Goal: Information Seeking & Learning: Learn about a topic

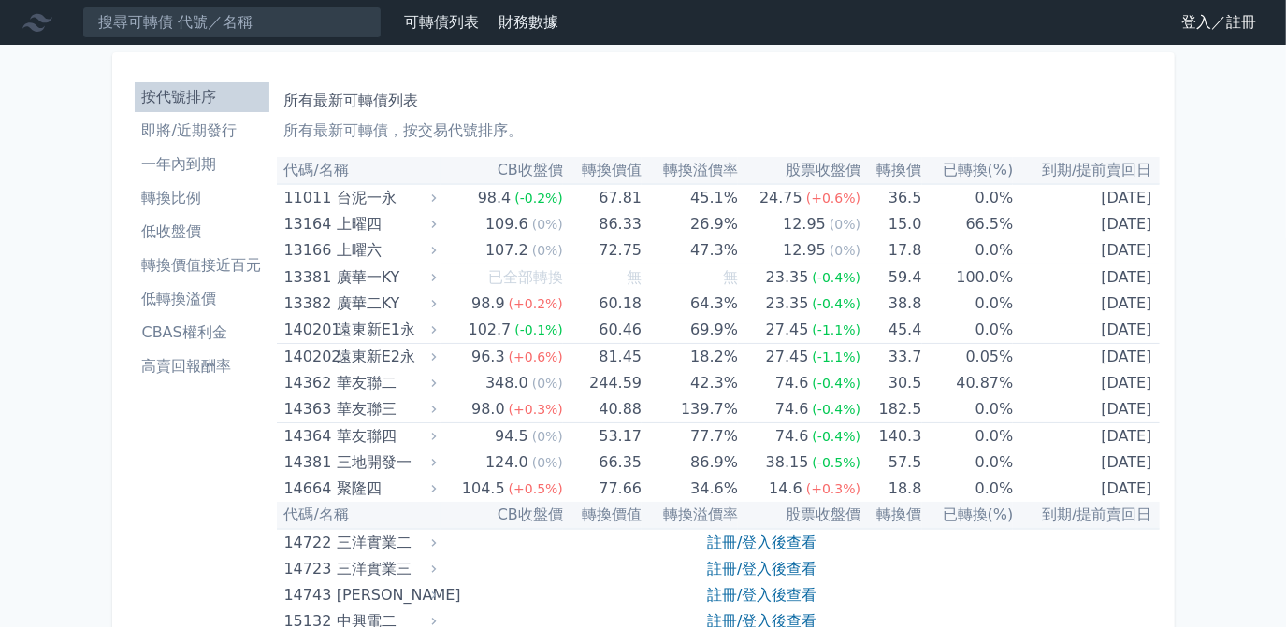
click at [1194, 34] on link "登入／註冊" at bounding box center [1218, 22] width 105 height 30
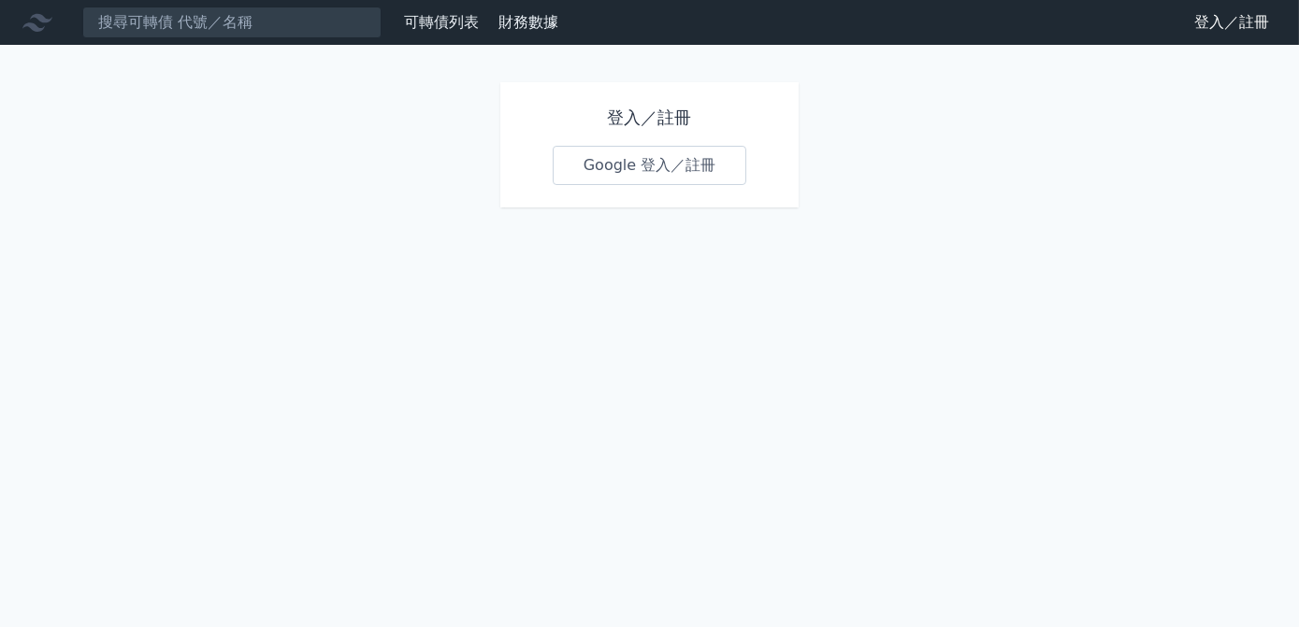
click at [664, 170] on link "Google 登入／註冊" at bounding box center [650, 165] width 194 height 39
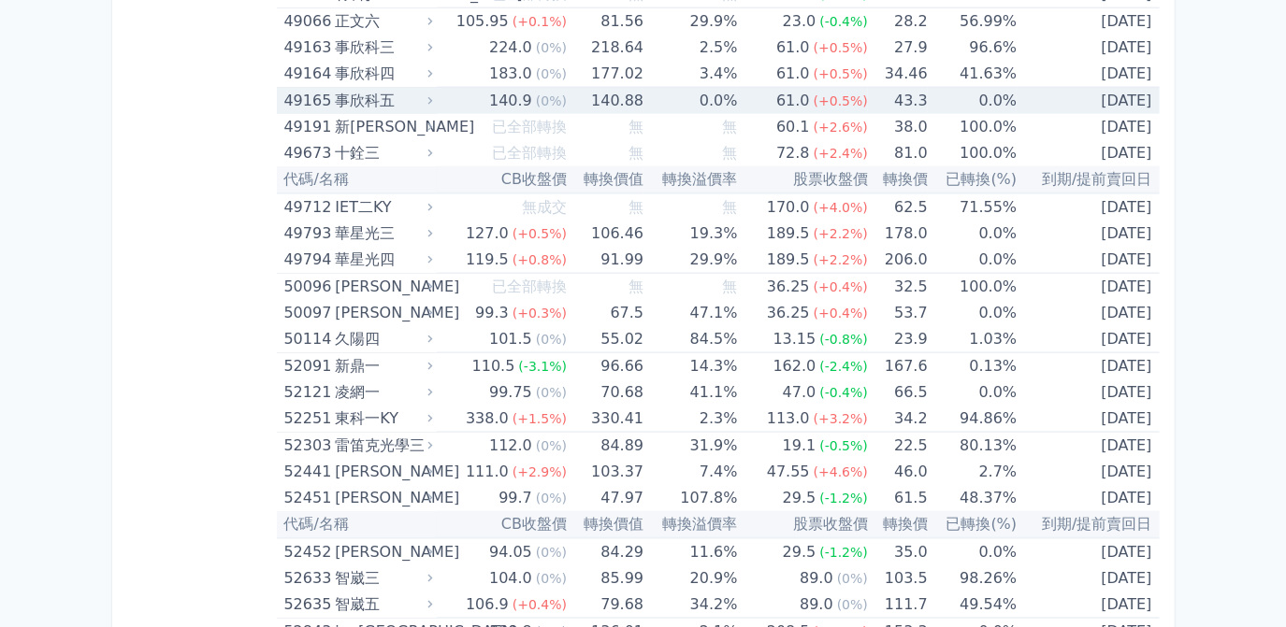
scroll to position [6289, 0]
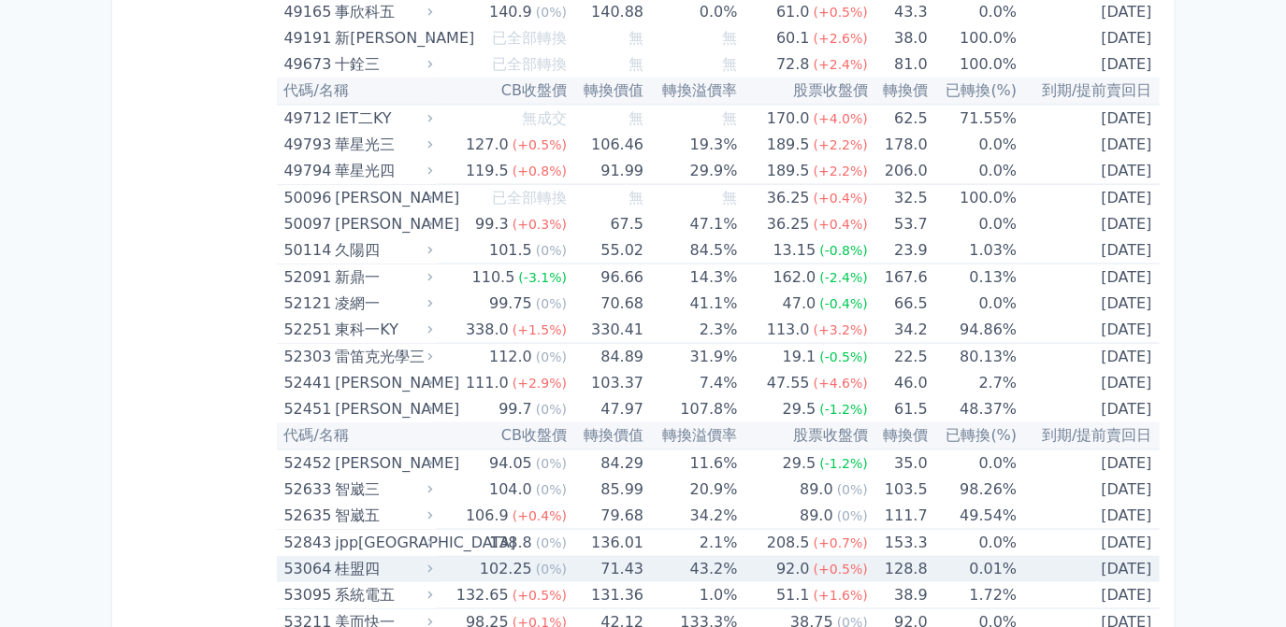
click at [895, 556] on td "128.8" at bounding box center [898, 569] width 60 height 26
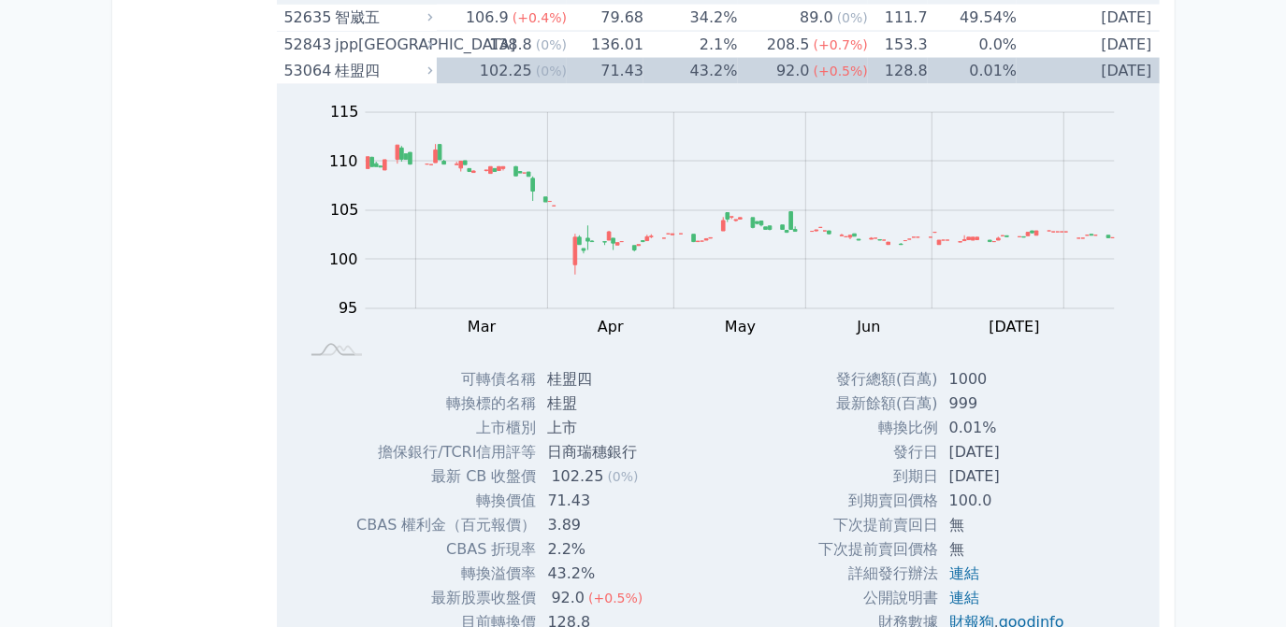
scroll to position [6884, 0]
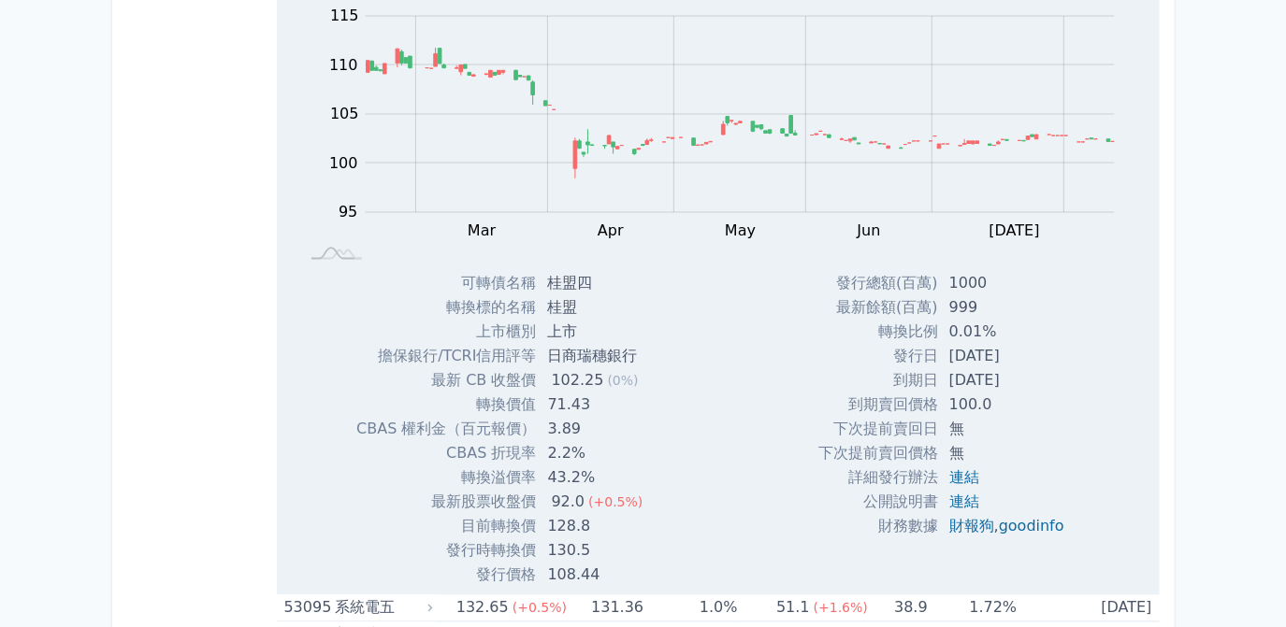
click at [719, 502] on div "Zoom Out 100 94 96 98 100 120 115 110 105 95 90 85 L Feb Mar Apr May Jun [DATE]…" at bounding box center [718, 288] width 883 height 600
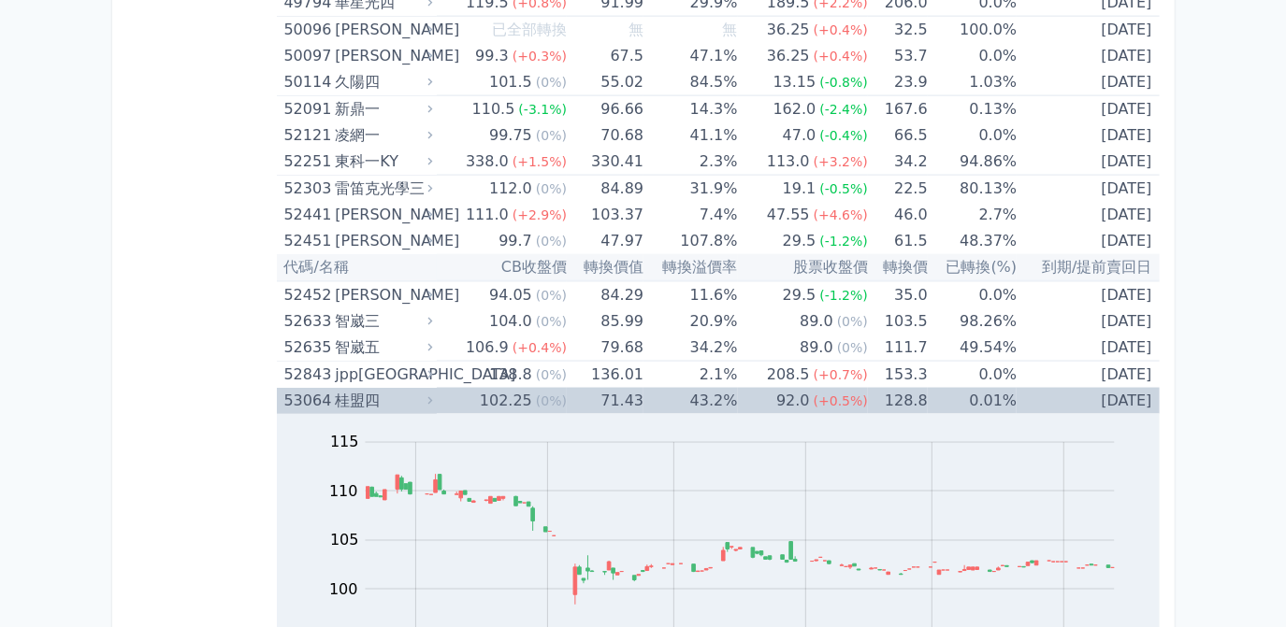
scroll to position [6374, 0]
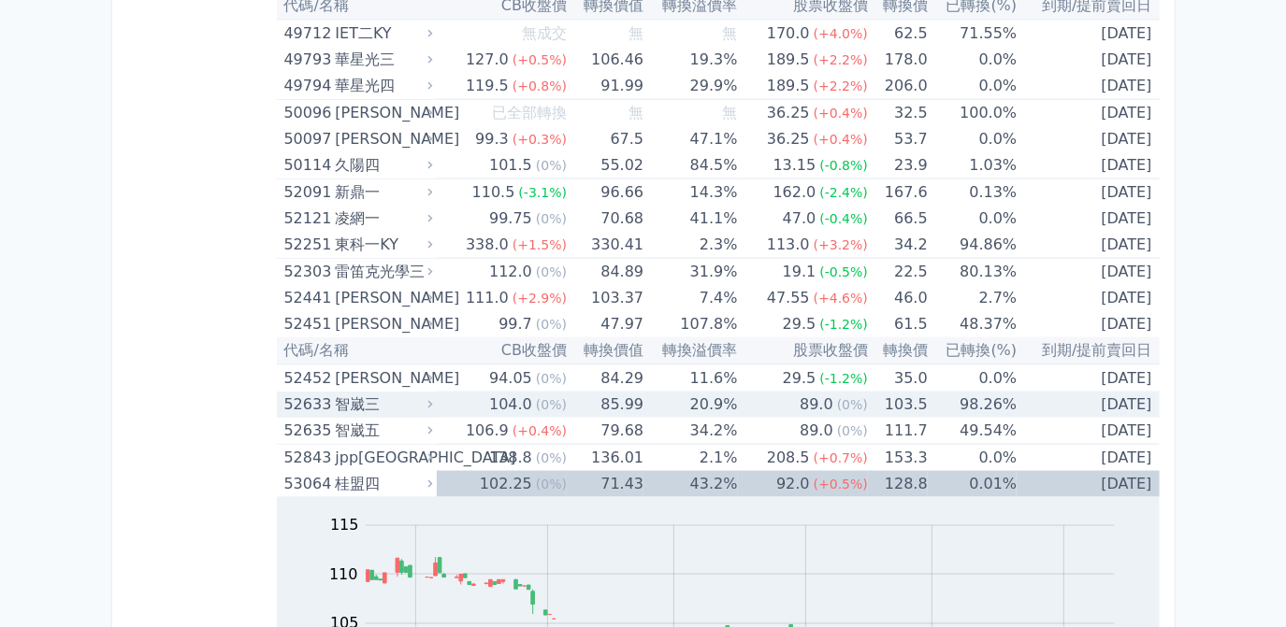
click at [510, 392] on div "104.0" at bounding box center [510, 405] width 50 height 26
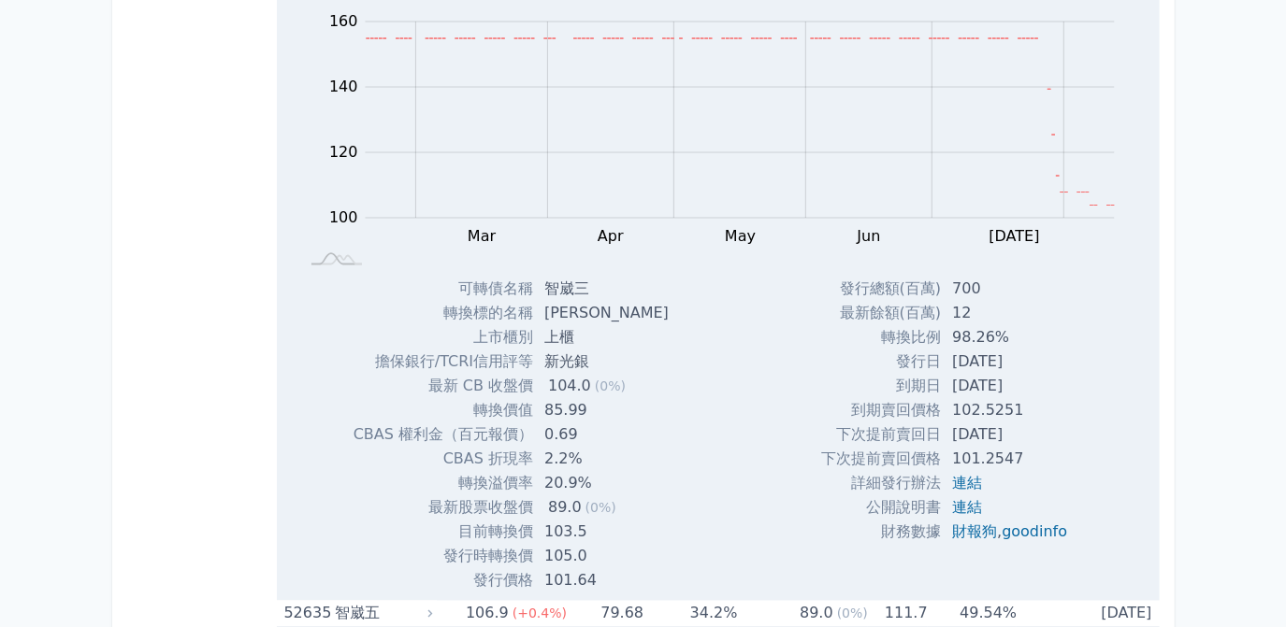
scroll to position [6545, 0]
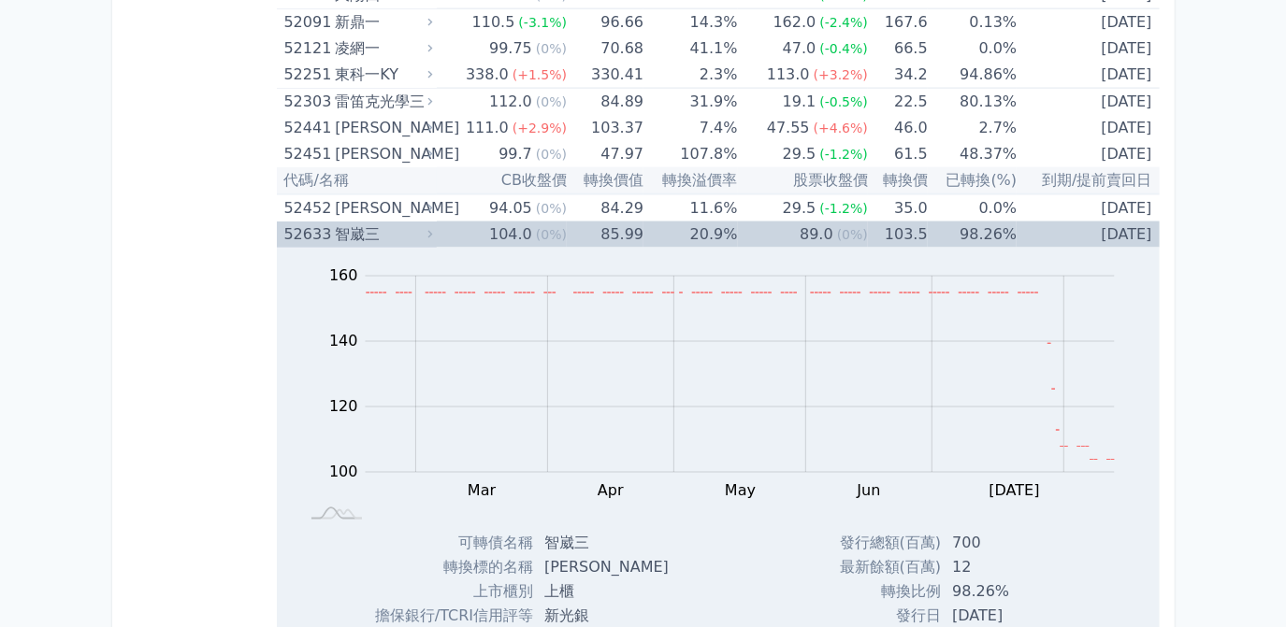
click at [648, 248] on div "Zoom Out 100 80 90 100 110 120 130 140 180 160 60 L Feb Mar Apr May Jun [DATE] …" at bounding box center [718, 390] width 883 height 284
click at [648, 222] on td "20.9%" at bounding box center [689, 235] width 93 height 26
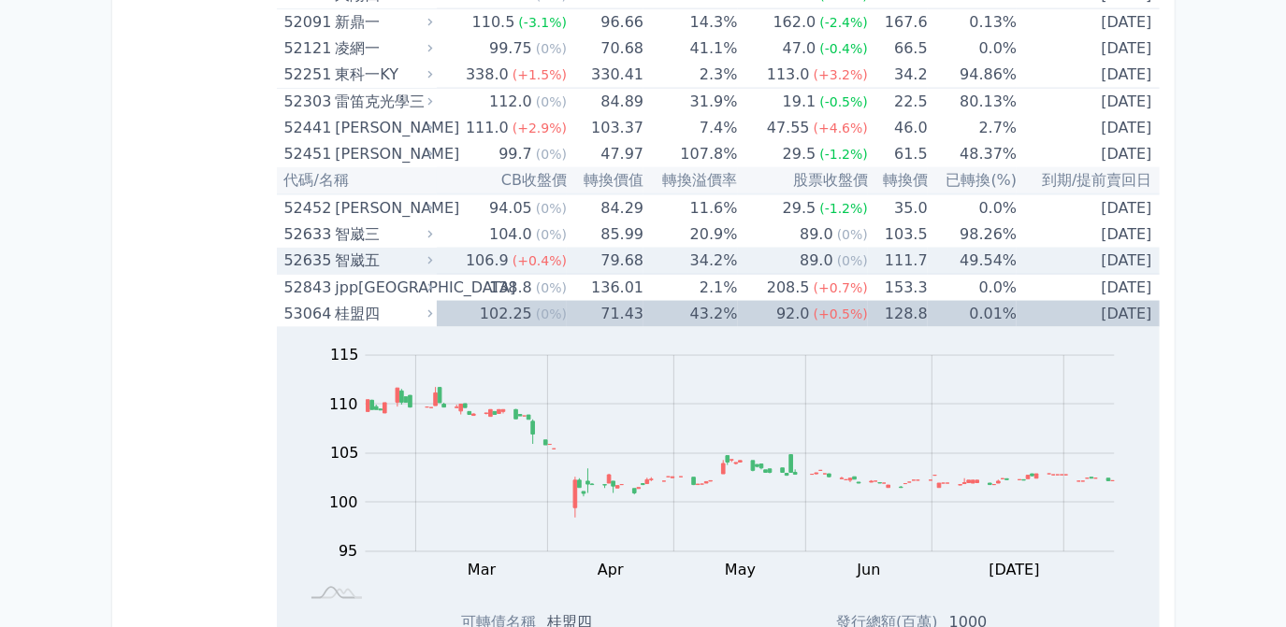
click at [633, 248] on td "79.68" at bounding box center [605, 261] width 77 height 27
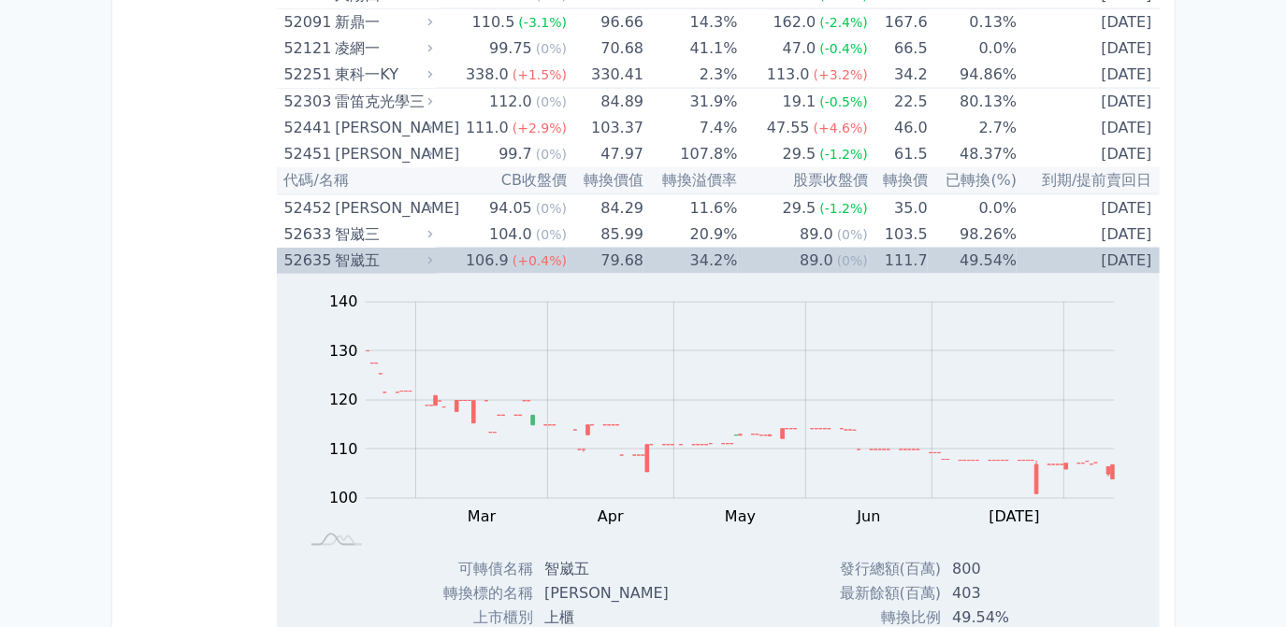
click at [591, 248] on td "79.68" at bounding box center [605, 261] width 77 height 26
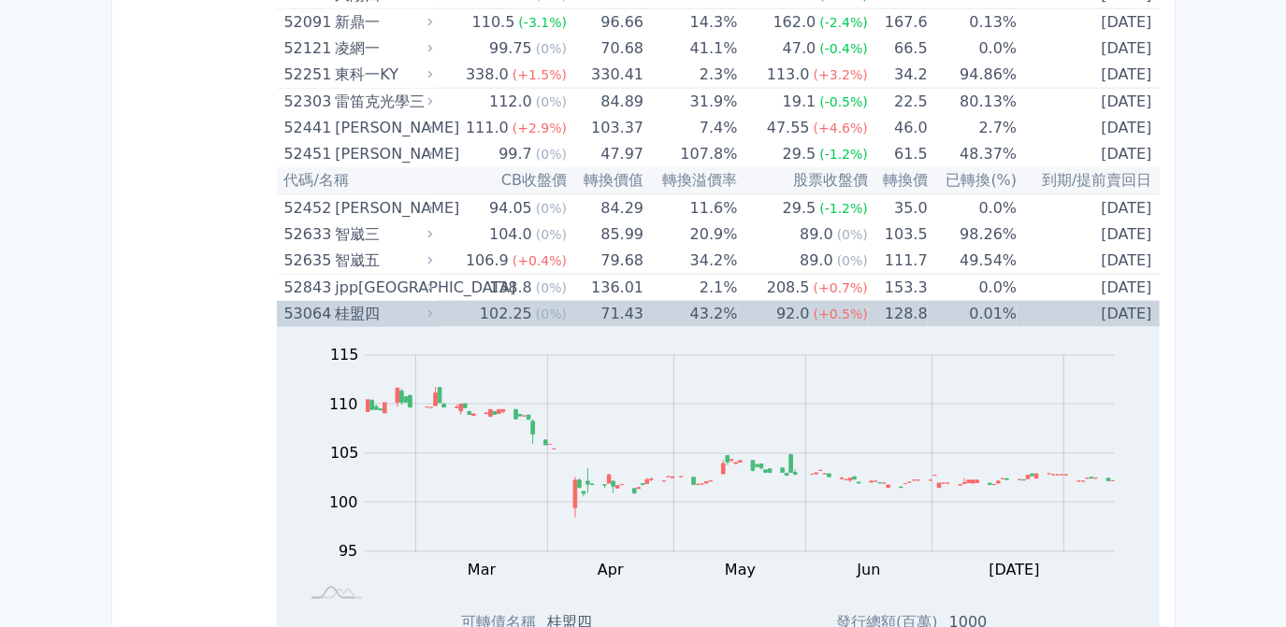
click at [536, 307] on span "(0%)" at bounding box center [551, 314] width 31 height 15
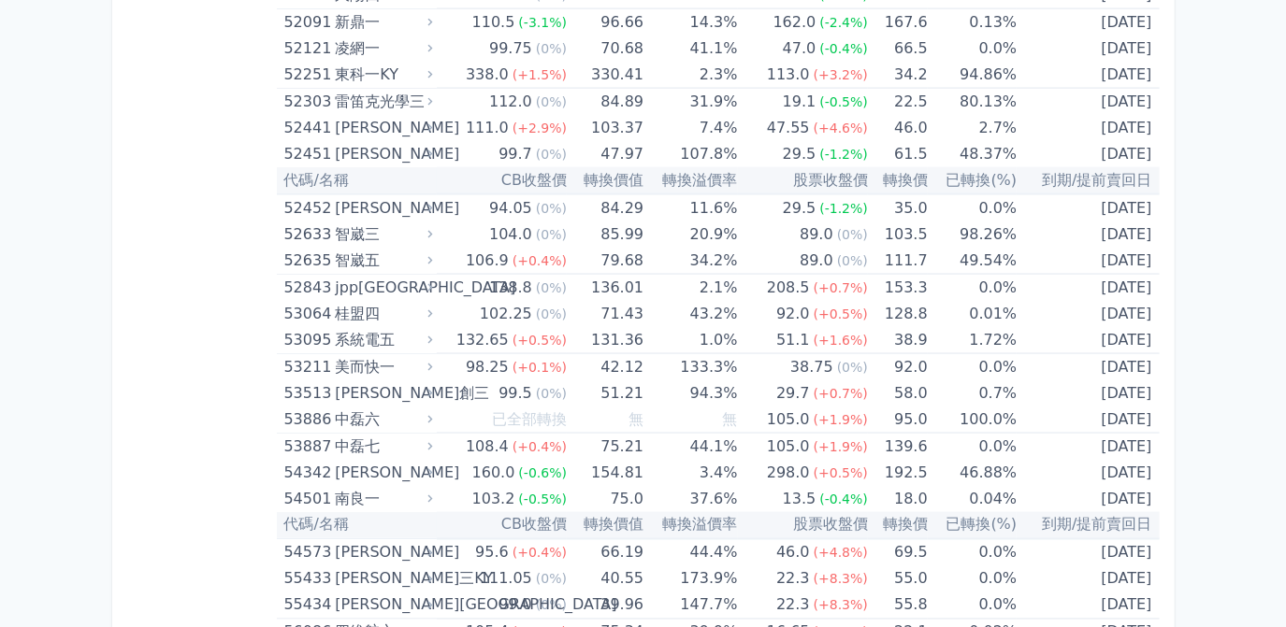
scroll to position [6629, 0]
